Goal: Leave review/rating: Leave review/rating

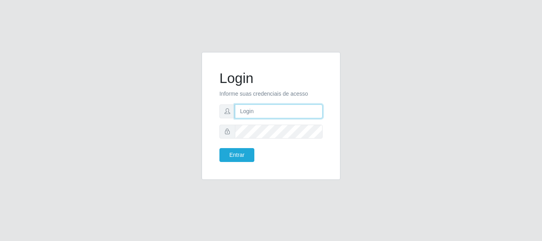
click at [245, 111] on input "text" at bounding box center [279, 111] width 88 height 14
type input "[EMAIL_ADDRESS][DOMAIN_NAME]"
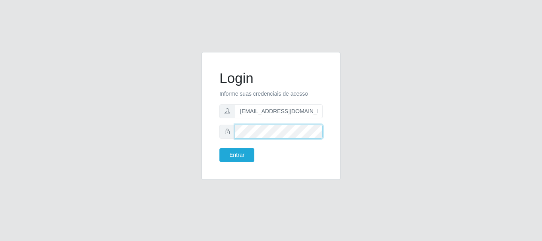
click at [219, 148] on button "Entrar" at bounding box center [236, 155] width 35 height 14
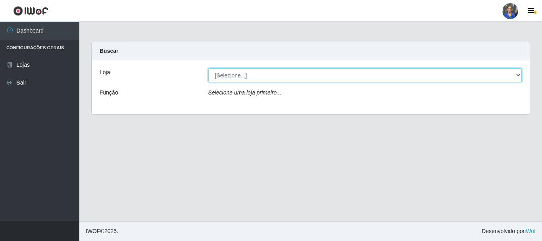
click at [518, 75] on select "[Selecione...] SuperFácil Atacado - Rodoviária" at bounding box center [365, 75] width 314 height 14
select select "400"
click at [208, 68] on select "[Selecione...] SuperFácil Atacado - Rodoviária" at bounding box center [365, 75] width 314 height 14
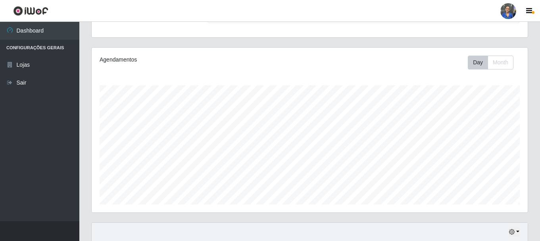
scroll to position [238, 0]
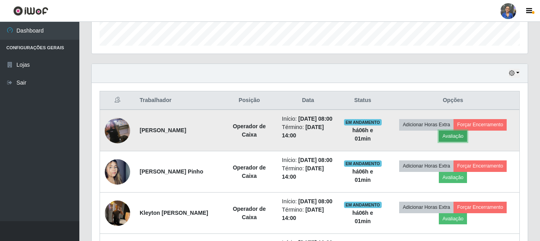
click at [453, 138] on button "Avaliação" at bounding box center [453, 136] width 28 height 11
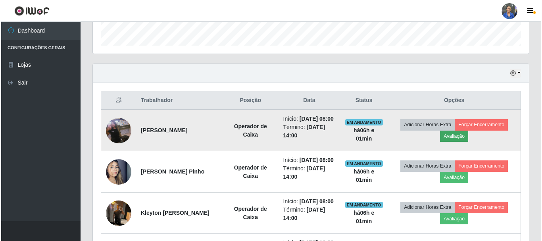
scroll to position [165, 432]
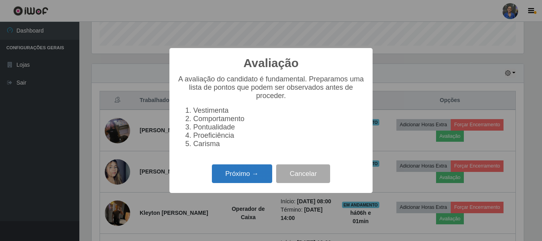
click at [234, 180] on button "Próximo →" at bounding box center [242, 173] width 60 height 19
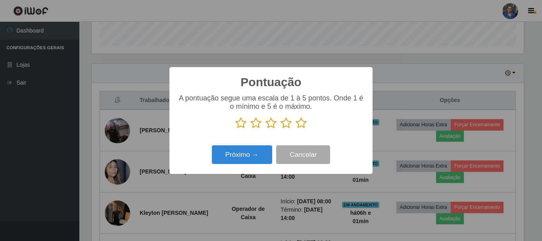
scroll to position [396541, 396274]
click at [303, 122] on icon at bounding box center [301, 123] width 11 height 12
click at [296, 129] on input "radio" at bounding box center [296, 129] width 0 height 0
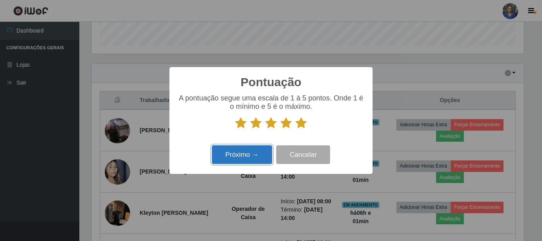
click at [232, 151] on button "Próximo →" at bounding box center [242, 154] width 60 height 19
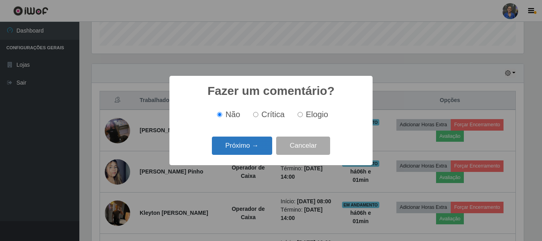
click at [250, 143] on button "Próximo →" at bounding box center [242, 145] width 60 height 19
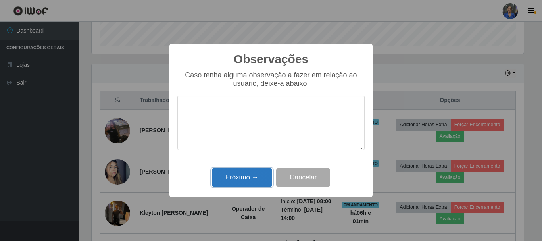
click at [227, 176] on button "Próximo →" at bounding box center [242, 177] width 60 height 19
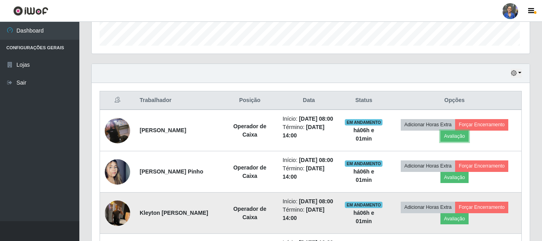
scroll to position [165, 436]
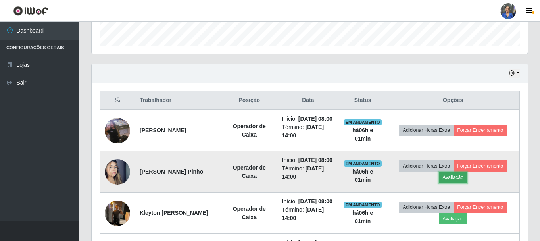
click at [453, 183] on button "Avaliação" at bounding box center [453, 177] width 28 height 11
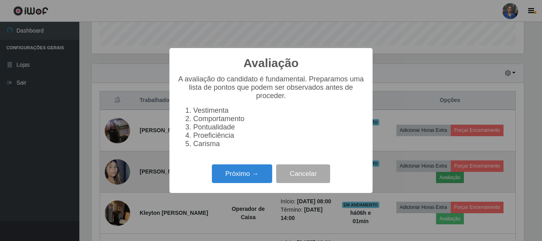
scroll to position [165, 432]
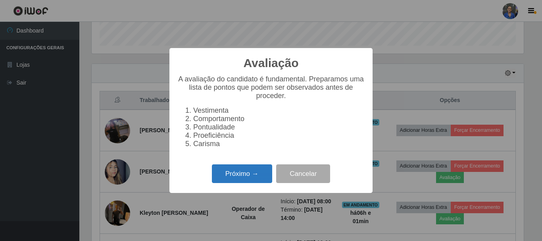
click at [245, 178] on button "Próximo →" at bounding box center [242, 173] width 60 height 19
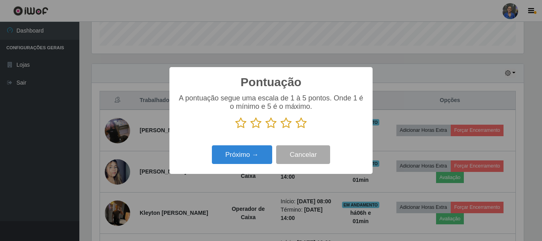
scroll to position [396541, 396274]
click at [301, 122] on icon at bounding box center [301, 123] width 11 height 12
click at [296, 129] on input "radio" at bounding box center [296, 129] width 0 height 0
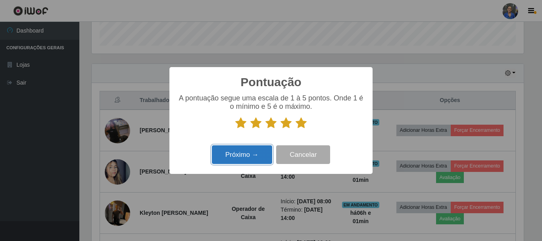
click at [236, 157] on button "Próximo →" at bounding box center [242, 154] width 60 height 19
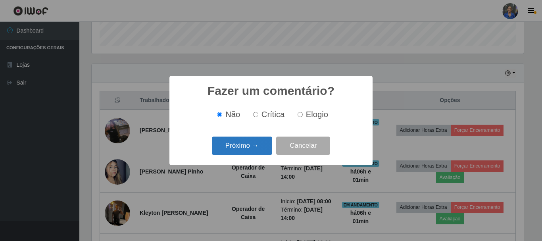
click at [253, 149] on button "Próximo →" at bounding box center [242, 145] width 60 height 19
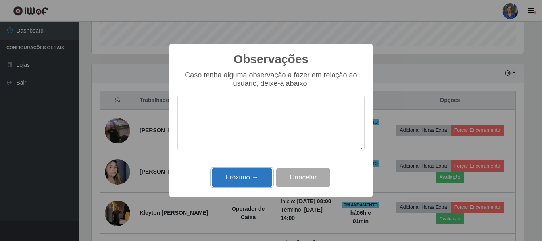
click at [238, 170] on button "Próximo →" at bounding box center [242, 177] width 60 height 19
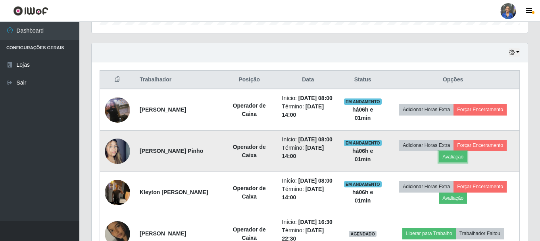
scroll to position [317, 0]
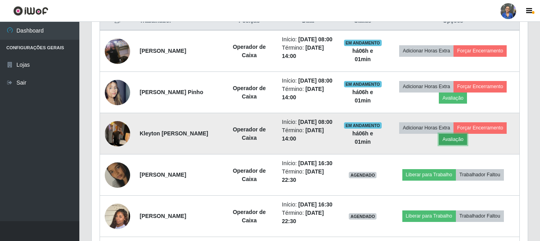
click at [450, 145] on button "Avaliação" at bounding box center [453, 139] width 28 height 11
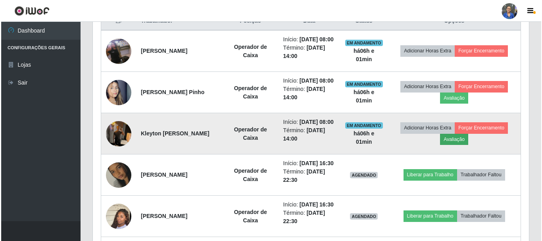
scroll to position [165, 432]
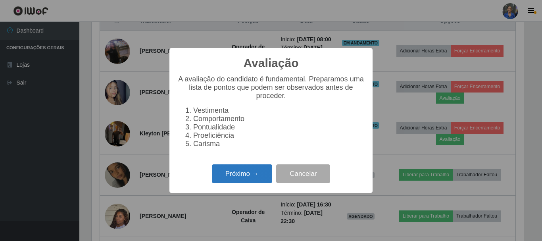
click at [241, 175] on button "Próximo →" at bounding box center [242, 173] width 60 height 19
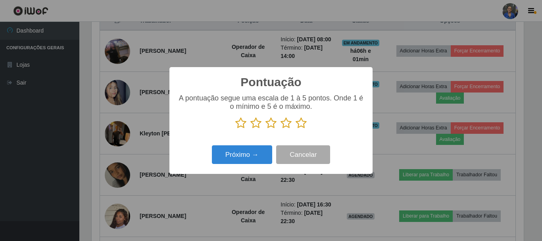
scroll to position [396541, 396274]
click at [301, 126] on icon at bounding box center [301, 123] width 11 height 12
click at [296, 129] on input "radio" at bounding box center [296, 129] width 0 height 0
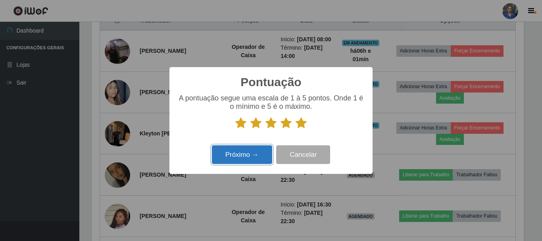
click at [227, 150] on button "Próximo →" at bounding box center [242, 154] width 60 height 19
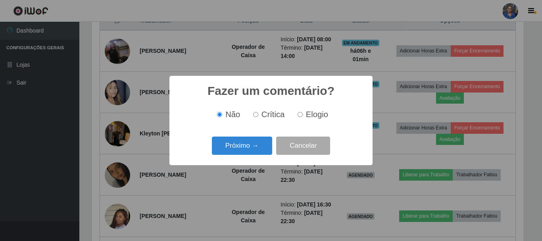
click at [227, 150] on button "Próximo →" at bounding box center [242, 145] width 60 height 19
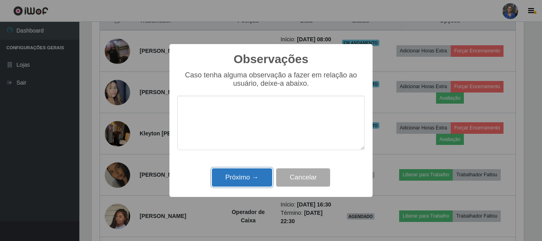
click at [236, 178] on button "Próximo →" at bounding box center [242, 177] width 60 height 19
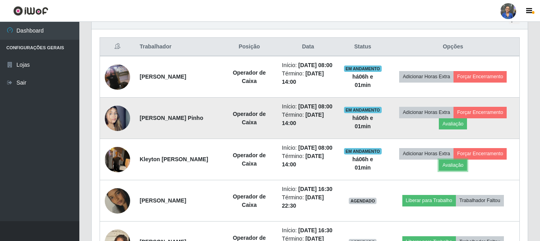
scroll to position [278, 0]
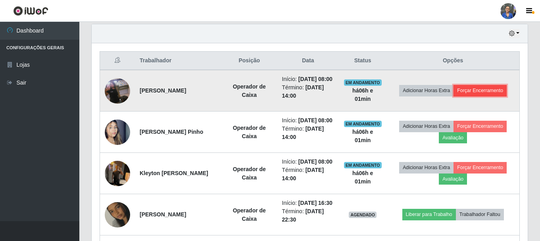
click at [492, 93] on button "Forçar Encerramento" at bounding box center [479, 90] width 53 height 11
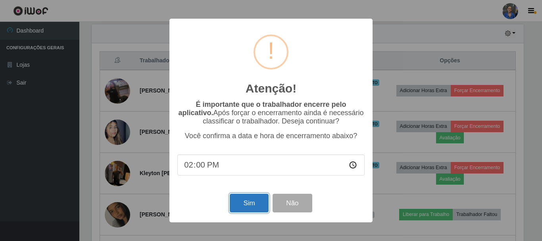
click at [249, 202] on button "Sim" at bounding box center [249, 203] width 38 height 19
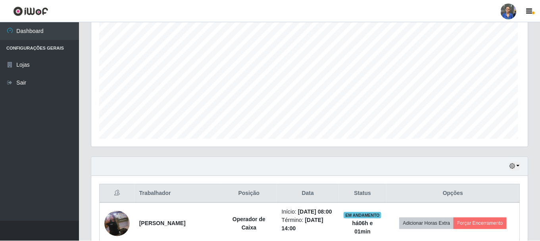
scroll to position [0, 0]
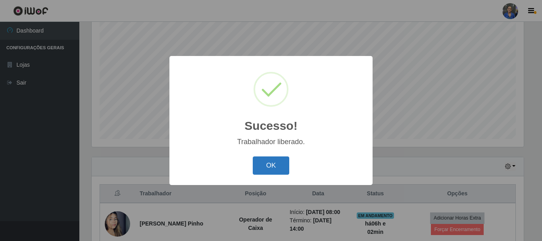
click at [267, 172] on button "OK" at bounding box center [271, 165] width 37 height 19
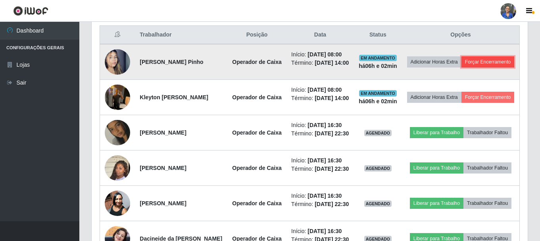
click at [461, 67] on button "Forçar Encerramento" at bounding box center [487, 61] width 53 height 11
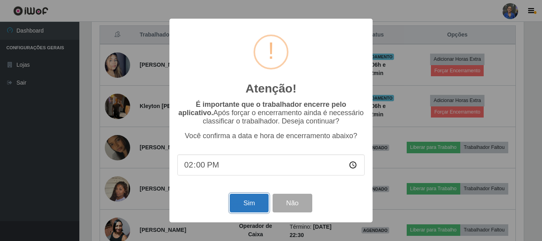
click at [238, 201] on button "Sim" at bounding box center [249, 203] width 38 height 19
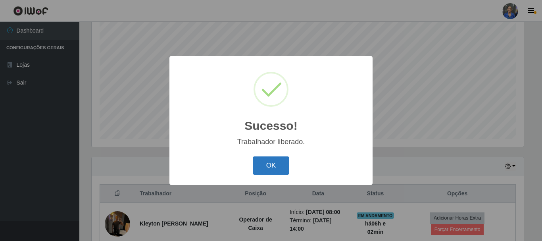
click at [286, 158] on button "OK" at bounding box center [271, 165] width 37 height 19
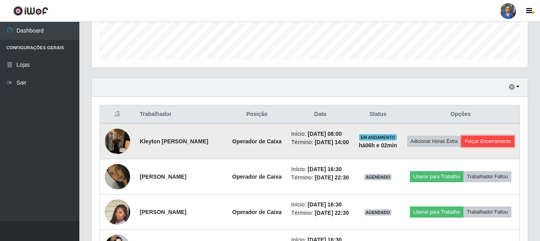
click at [461, 147] on button "Forçar Encerramento" at bounding box center [487, 141] width 53 height 11
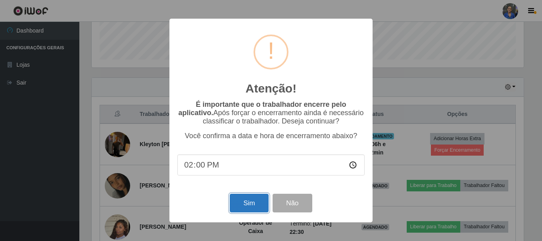
click at [239, 203] on button "Sim" at bounding box center [249, 203] width 38 height 19
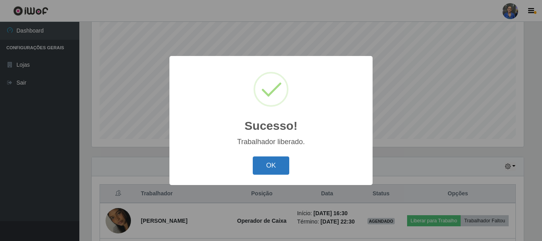
click at [261, 166] on button "OK" at bounding box center [271, 165] width 37 height 19
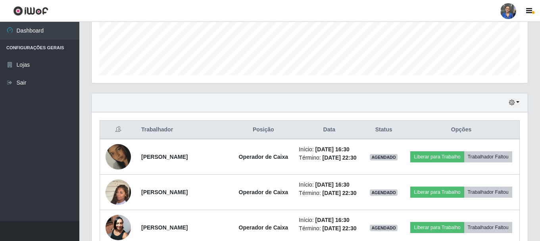
scroll to position [145, 0]
